Goal: Task Accomplishment & Management: Manage account settings

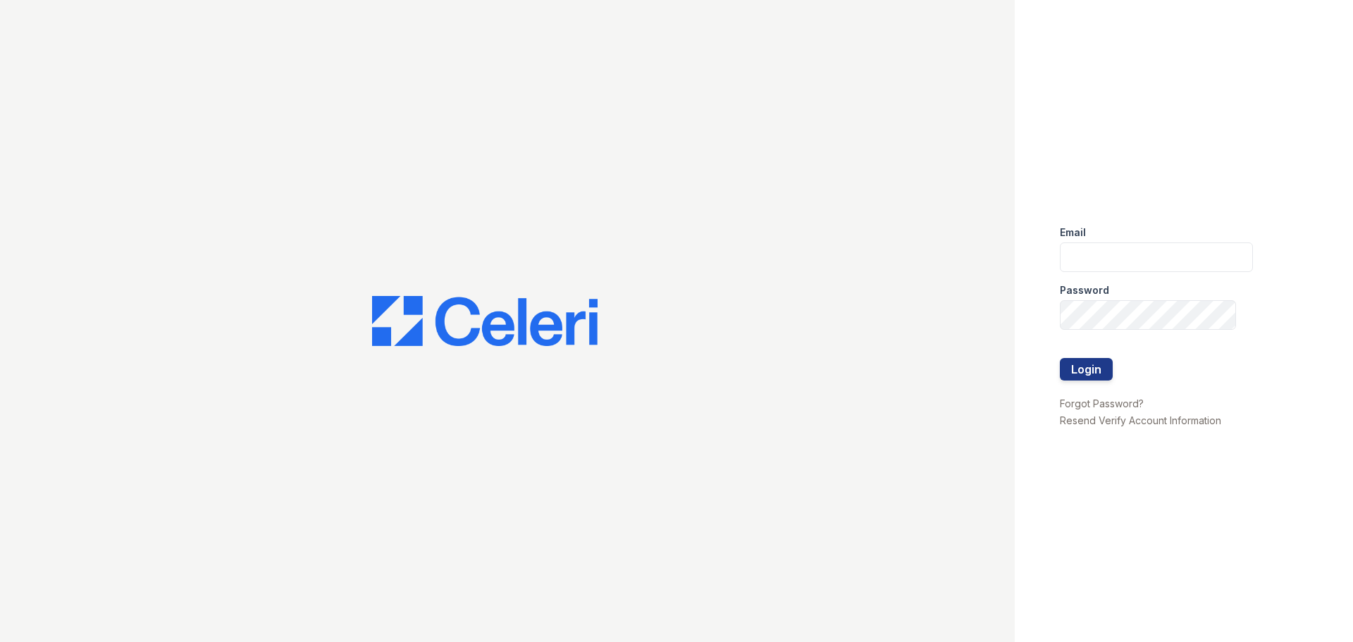
drag, startPoint x: 0, startPoint y: 0, endPoint x: 1261, endPoint y: 180, distance: 1274.1
click at [1261, 180] on div "Email Password Login Forgot Password? Resend Verify Account Information" at bounding box center [1184, 321] width 338 height 642
click at [1081, 256] on input "email" at bounding box center [1156, 257] width 193 height 30
type input "[EMAIL_ADDRESS][DOMAIN_NAME]"
click at [1060, 358] on button "Login" at bounding box center [1086, 369] width 53 height 23
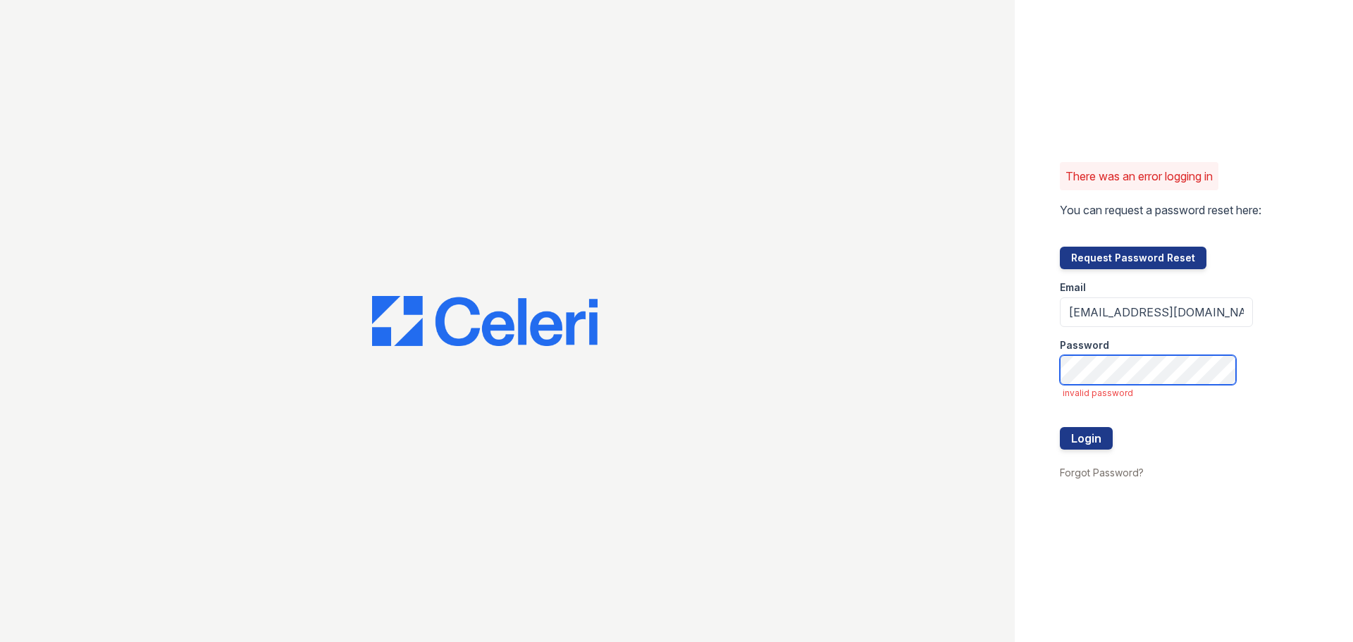
click at [1060, 427] on button "Login" at bounding box center [1086, 438] width 53 height 23
click at [1163, 408] on div at bounding box center [1156, 413] width 193 height 28
drag, startPoint x: 1286, startPoint y: 405, endPoint x: 1210, endPoint y: 397, distance: 76.6
click at [1286, 405] on div "There was an error logging in You can request a password reset here: Request Pa…" at bounding box center [1184, 321] width 338 height 642
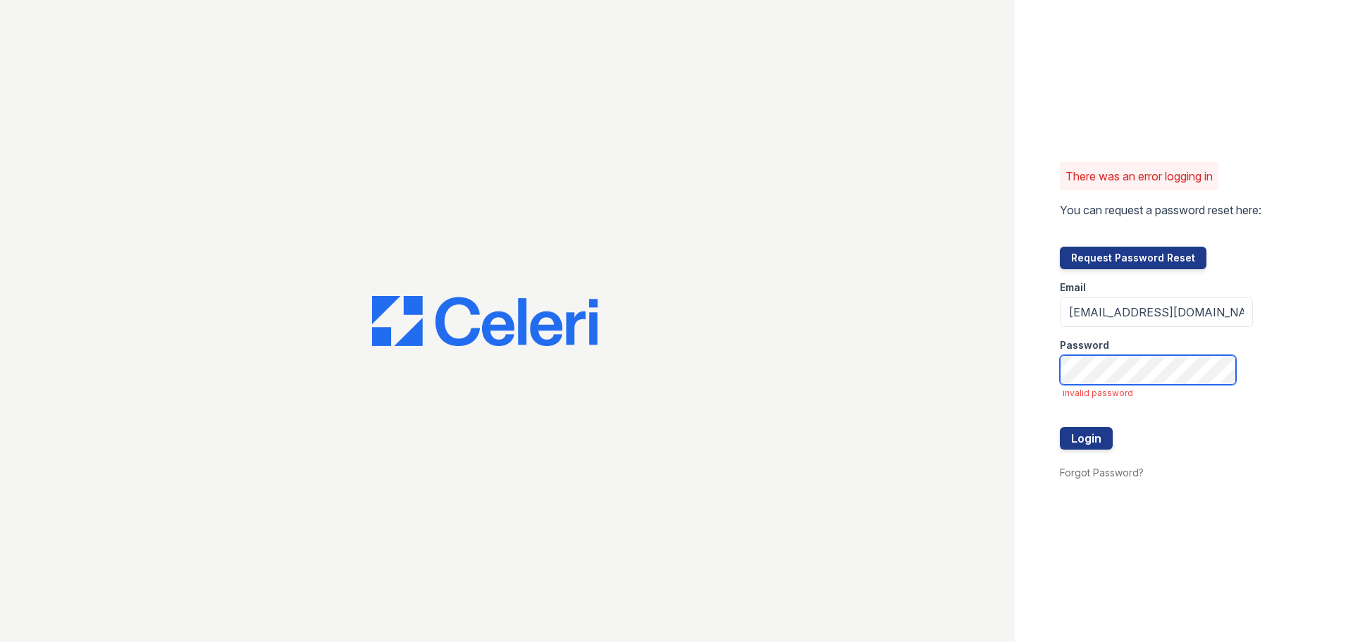
click at [1060, 427] on button "Login" at bounding box center [1086, 438] width 53 height 23
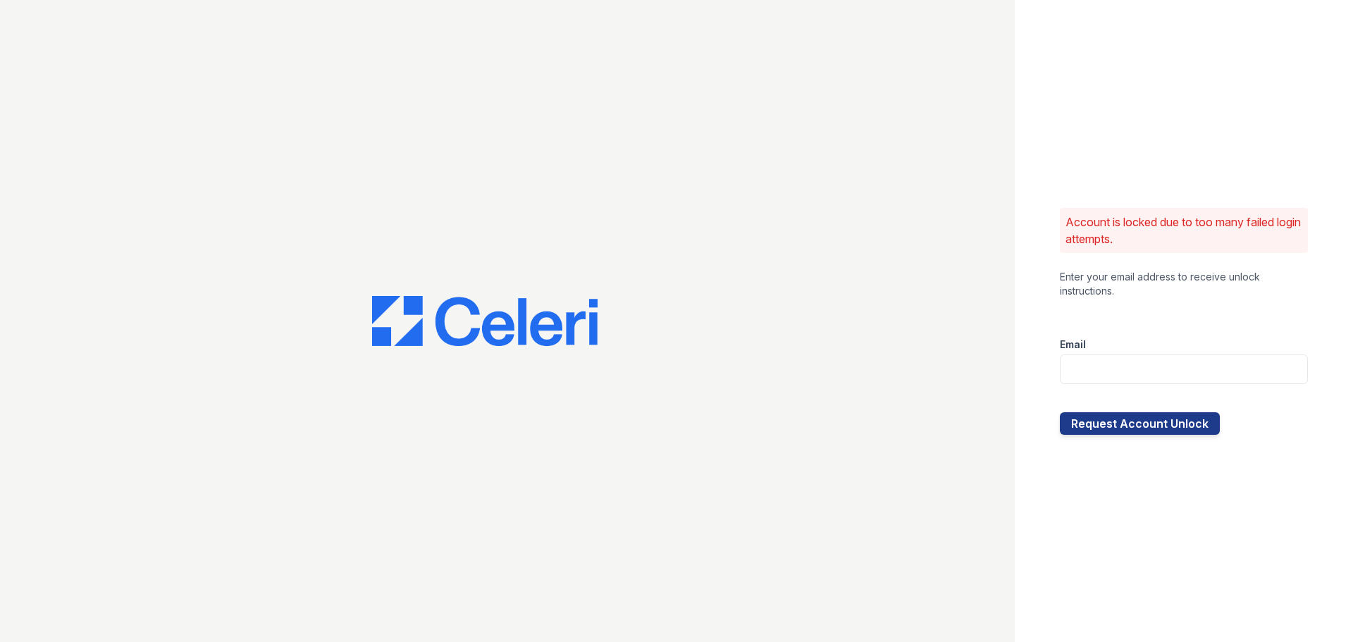
click at [1125, 85] on div "Account is locked due to too many failed login attempts. Enter your email addre…" at bounding box center [1184, 321] width 338 height 642
click at [1165, 363] on input "email" at bounding box center [1184, 369] width 248 height 30
type input "[EMAIL_ADDRESS][DOMAIN_NAME]"
click at [1152, 421] on button "Request Account Unlock" at bounding box center [1140, 423] width 160 height 23
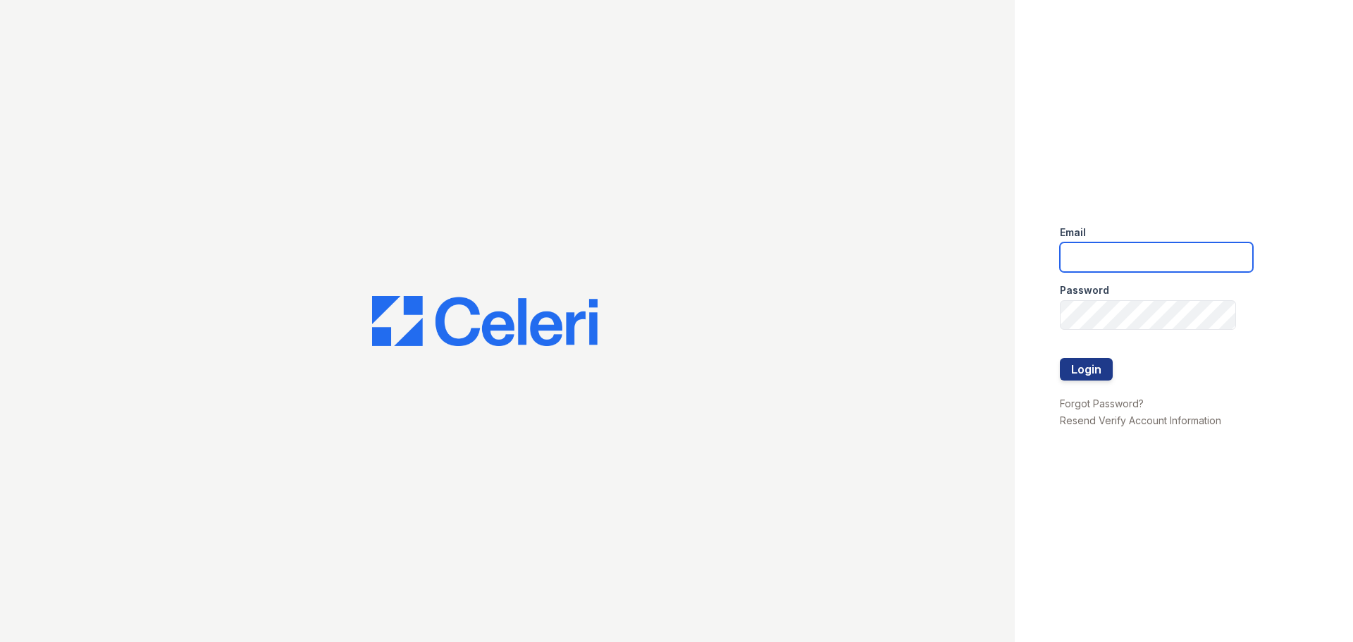
click at [1120, 249] on input "email" at bounding box center [1156, 257] width 193 height 30
click at [1206, 497] on div "Email Password Login Forgot Password? Resend Verify Account Information" at bounding box center [1184, 321] width 338 height 642
click at [1223, 178] on div "Email Password Login Forgot Password? Resend Verify Account Information" at bounding box center [1184, 321] width 338 height 642
click at [1134, 270] on input "email" at bounding box center [1156, 257] width 193 height 30
type input "fairways@greystar.com"
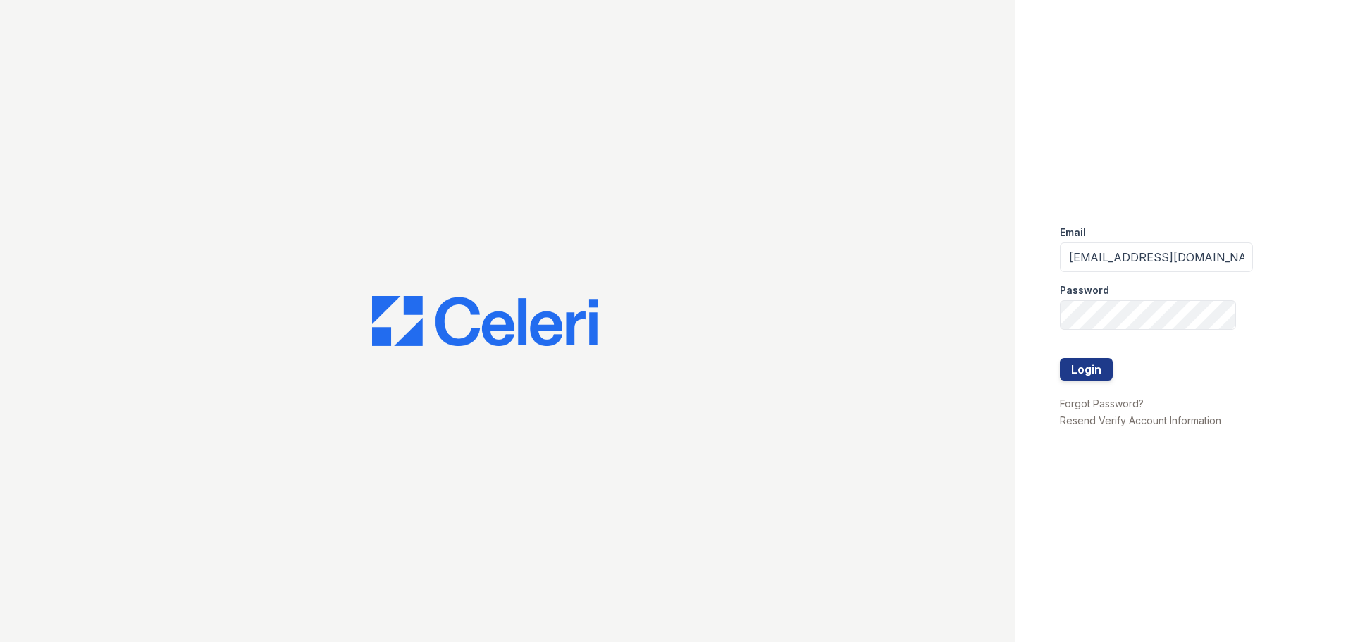
click at [1251, 154] on div "Email fairways@greystar.com Password Login Forgot Password? Resend Verify Accou…" at bounding box center [1184, 321] width 338 height 642
drag, startPoint x: 1154, startPoint y: 520, endPoint x: 1130, endPoint y: 500, distance: 31.0
click at [1154, 520] on div "Email fairways@greystar.com Password Login Forgot Password? Resend Verify Accou…" at bounding box center [1184, 321] width 338 height 642
